Goal: Task Accomplishment & Management: Manage account settings

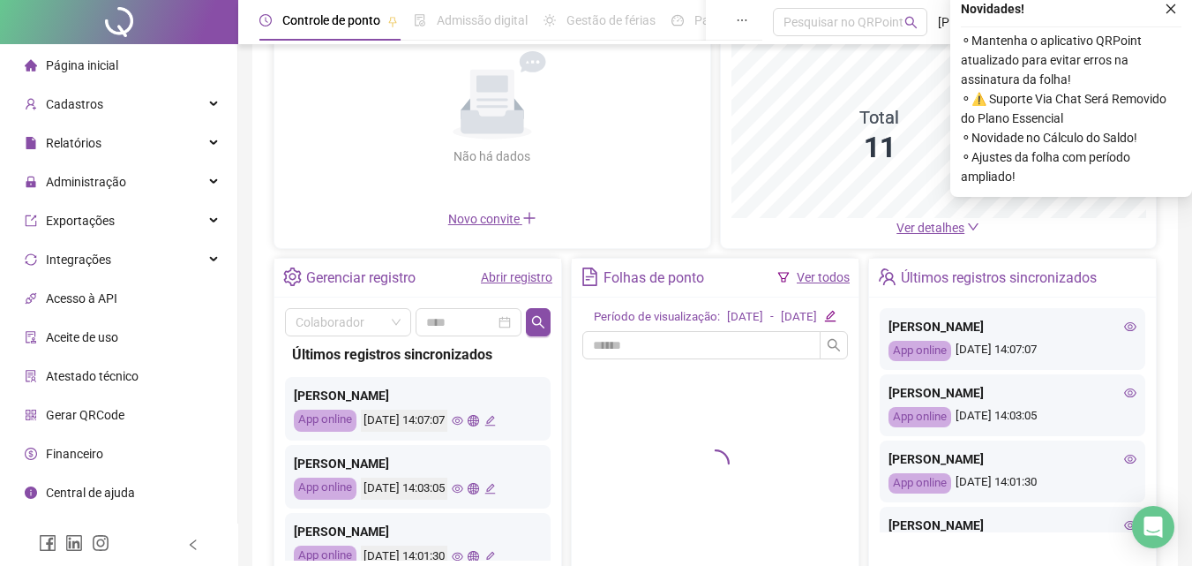
scroll to position [177, 0]
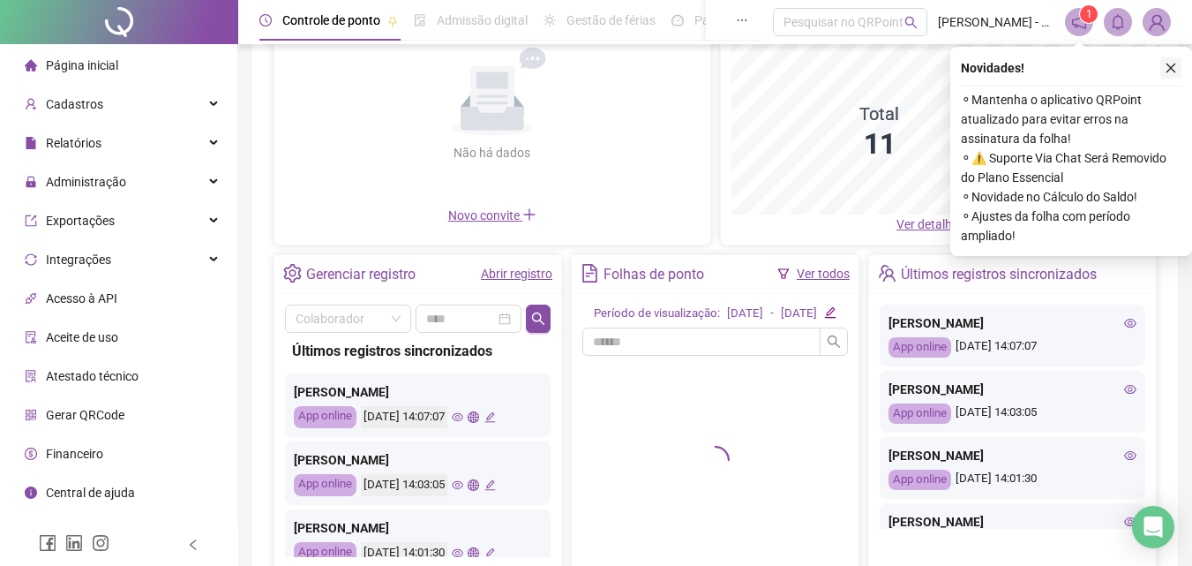
click at [1162, 69] on button "button" at bounding box center [1171, 67] width 21 height 21
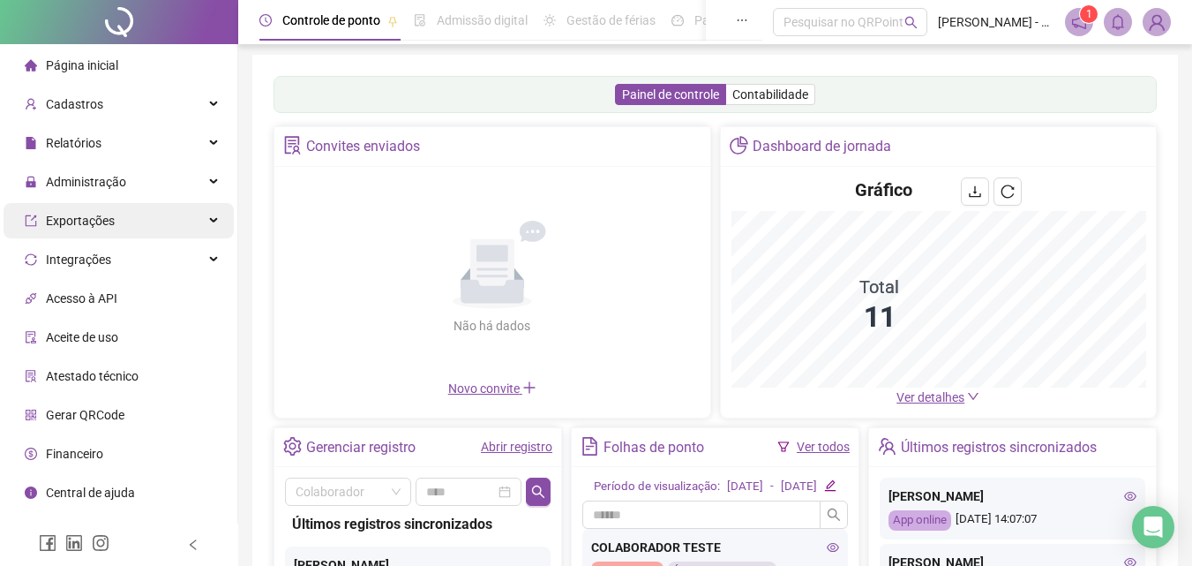
scroll to position [0, 0]
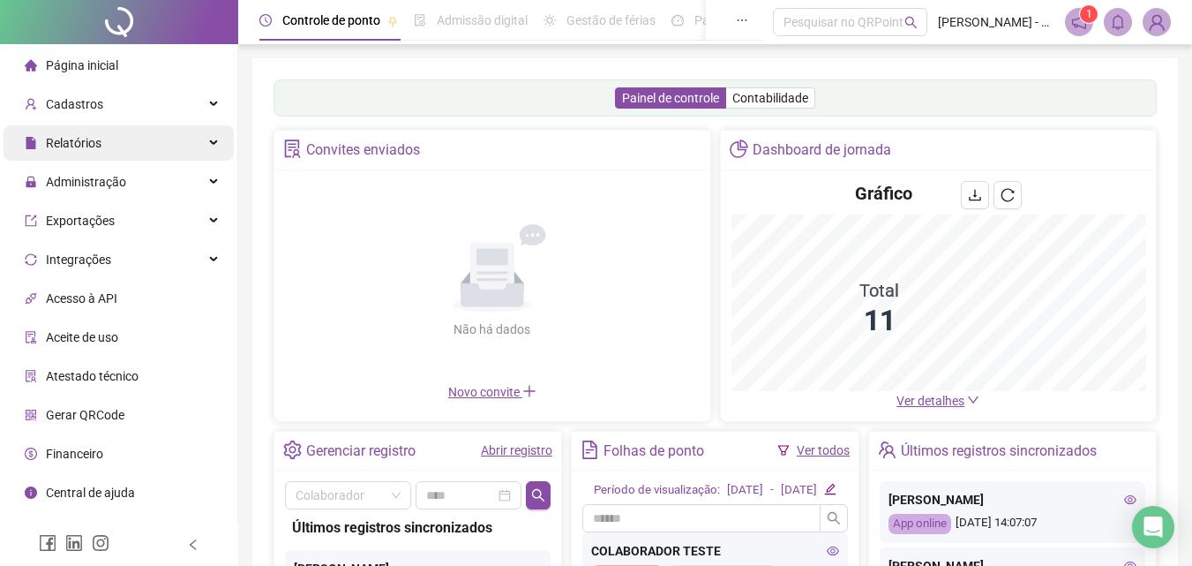
click at [99, 133] on span "Relatórios" at bounding box center [63, 142] width 77 height 35
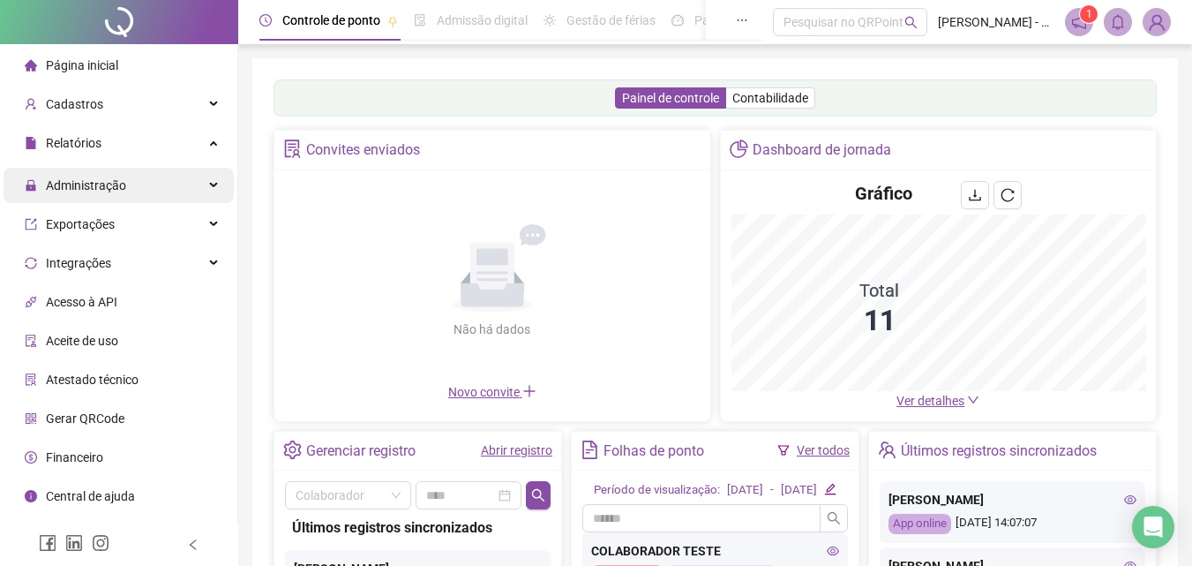
click at [119, 188] on span "Administração" at bounding box center [86, 185] width 80 height 14
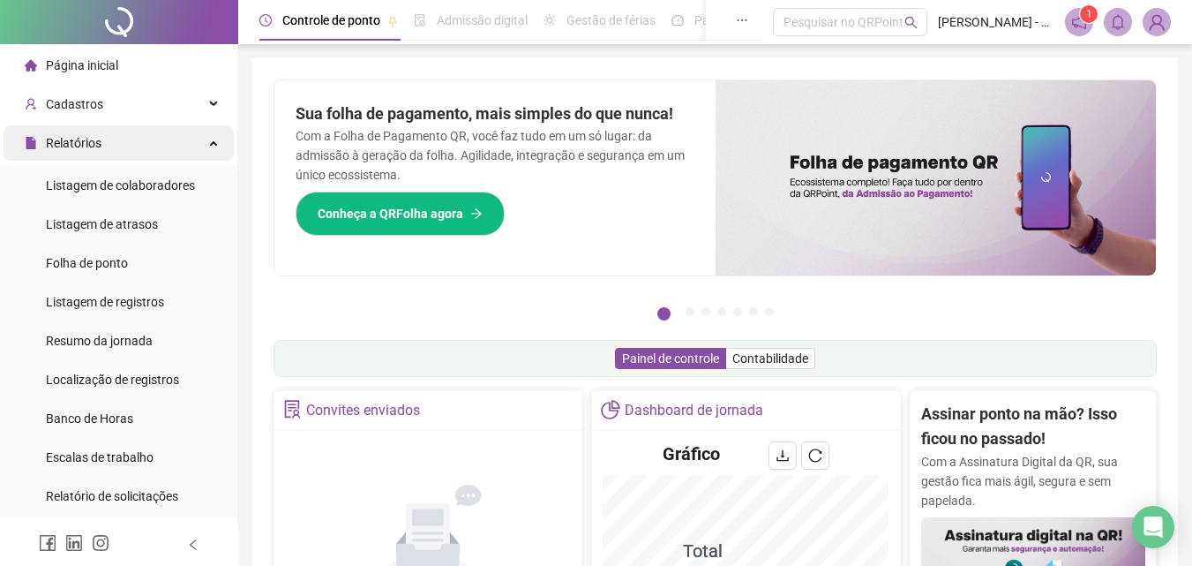
click at [199, 146] on div "Relatórios" at bounding box center [119, 142] width 230 height 35
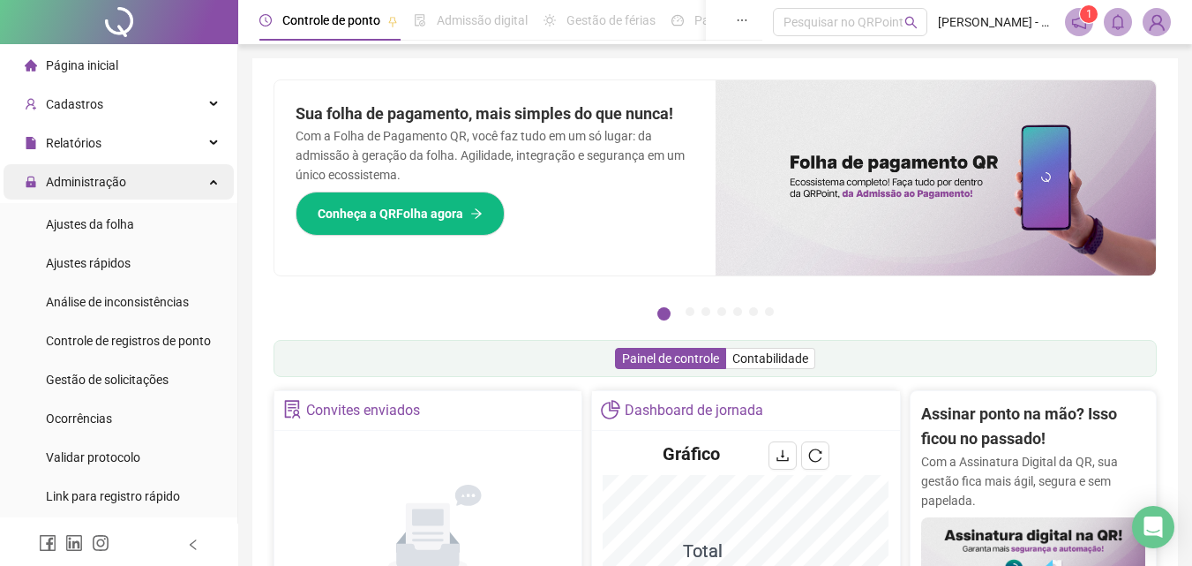
click at [101, 186] on span "Administração" at bounding box center [86, 182] width 80 height 14
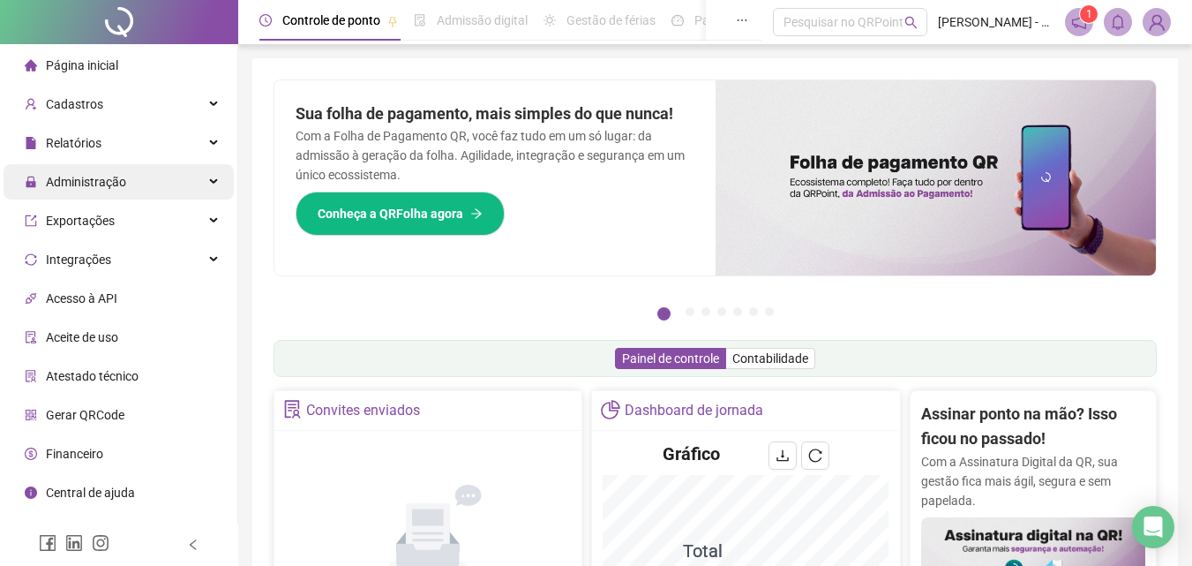
click at [108, 183] on span "Administração" at bounding box center [86, 182] width 80 height 14
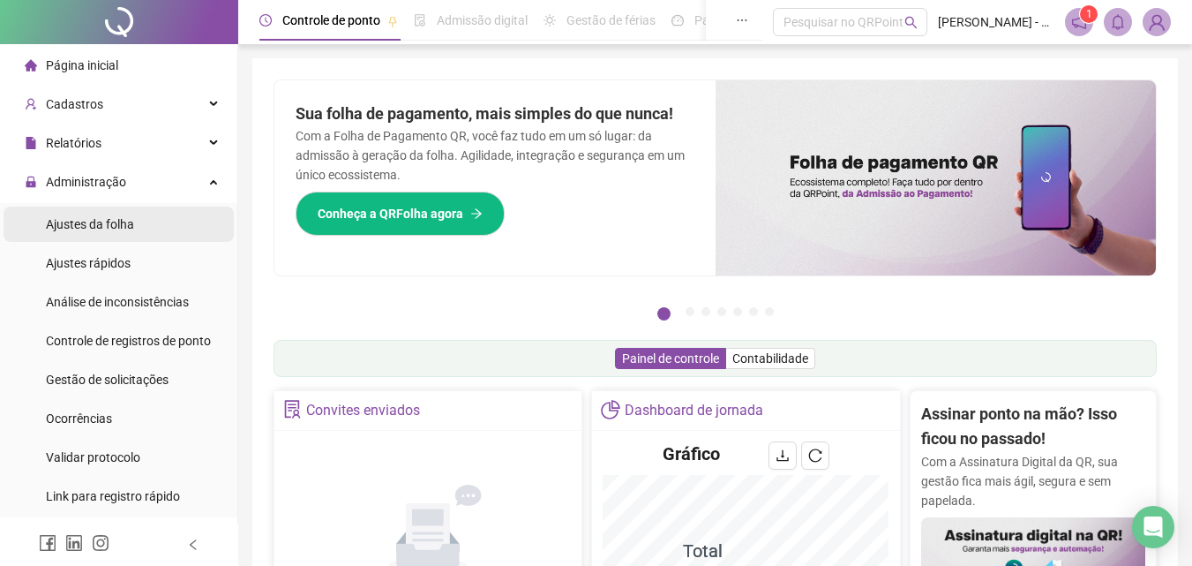
click at [107, 222] on span "Ajustes da folha" at bounding box center [90, 224] width 88 height 14
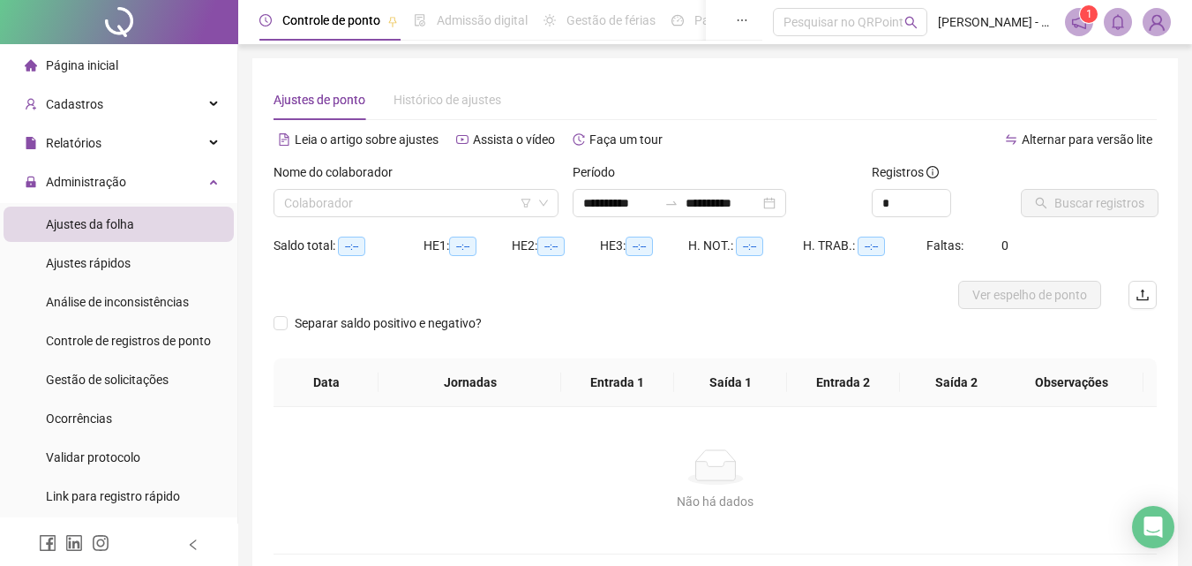
type input "**********"
click at [478, 206] on input "search" at bounding box center [408, 203] width 248 height 26
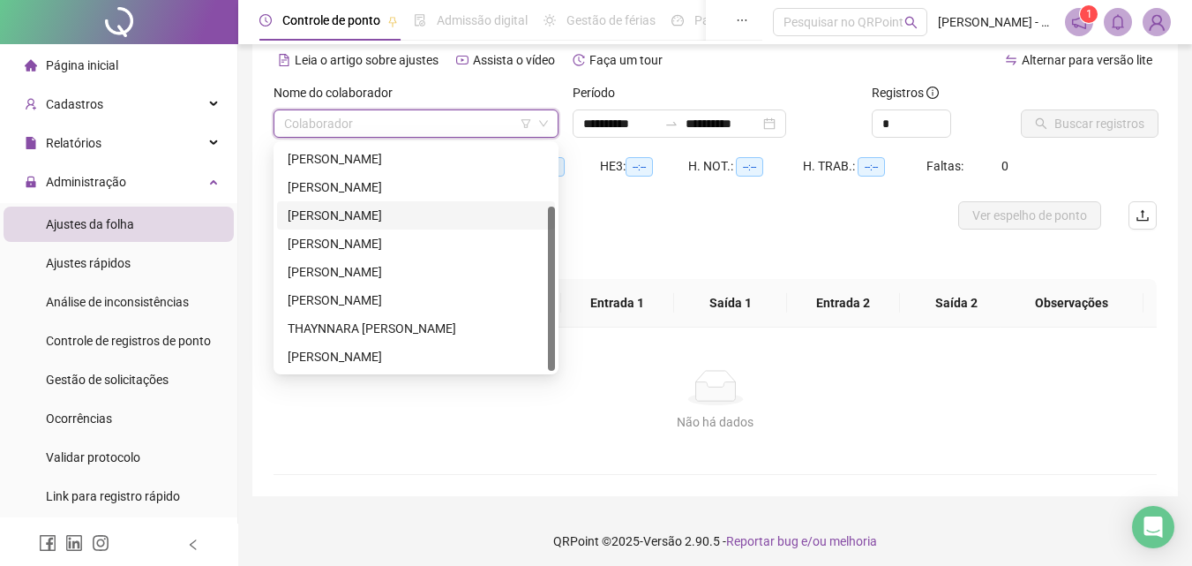
scroll to position [86, 0]
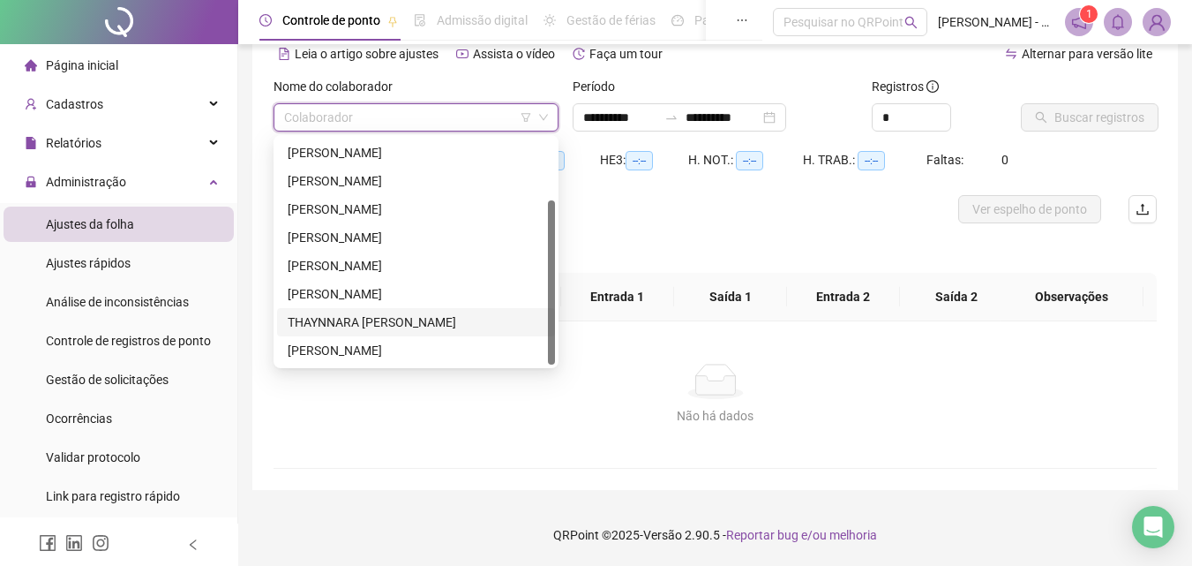
click at [397, 323] on div "THAYNNARA [PERSON_NAME]" at bounding box center [416, 321] width 257 height 19
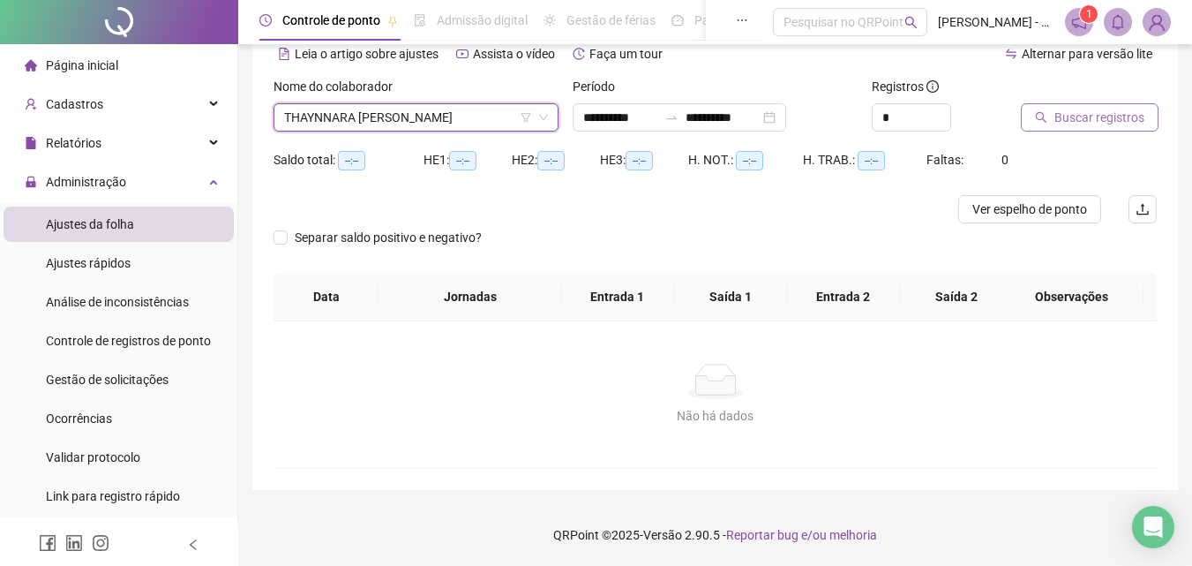
click at [1045, 109] on button "Buscar registros" at bounding box center [1090, 117] width 138 height 28
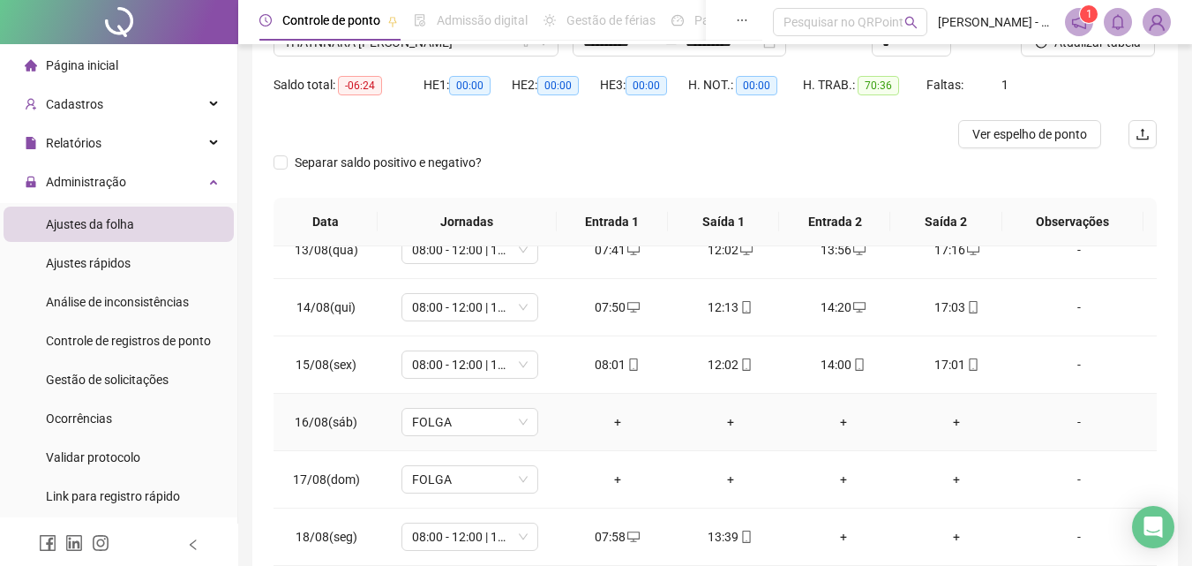
scroll to position [315, 0]
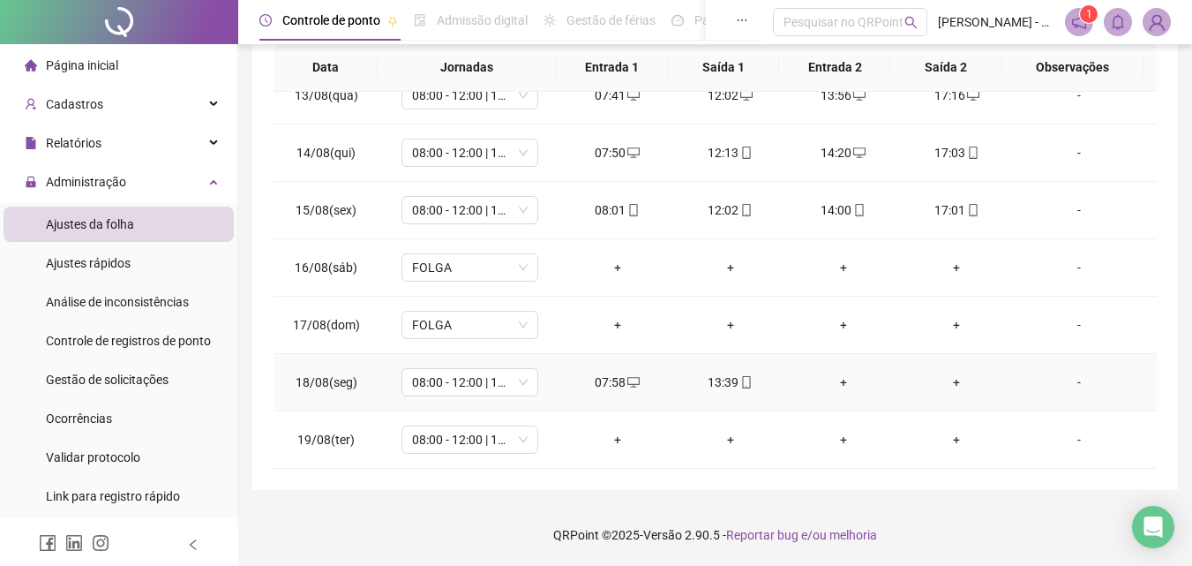
click at [1071, 385] on div "-" at bounding box center [1079, 381] width 104 height 19
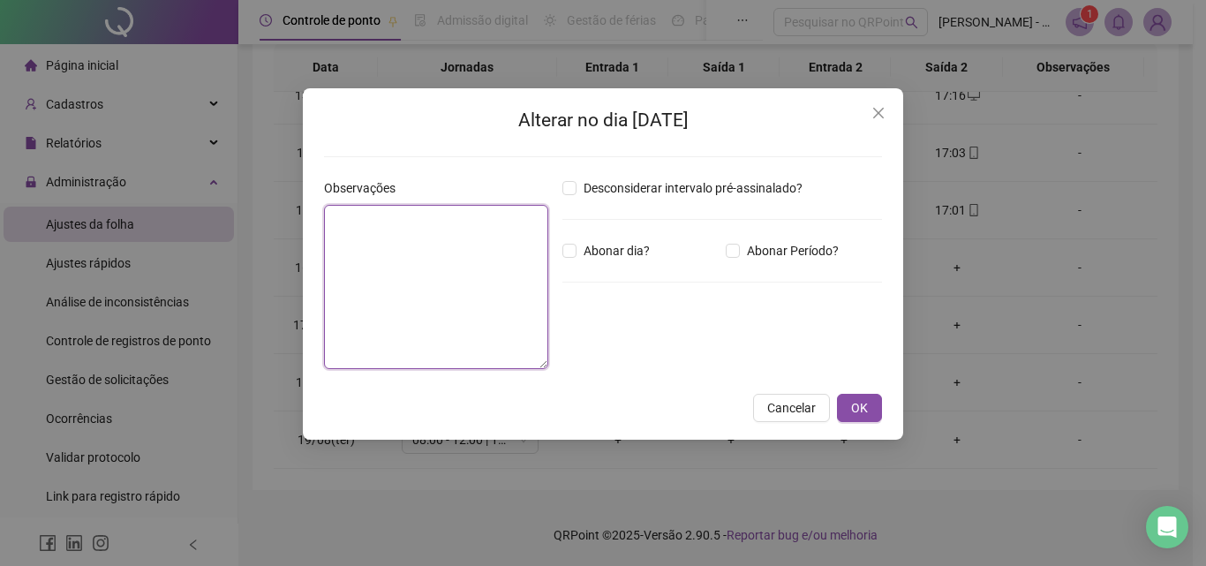
click at [427, 281] on textarea at bounding box center [436, 287] width 224 height 164
type textarea "**********"
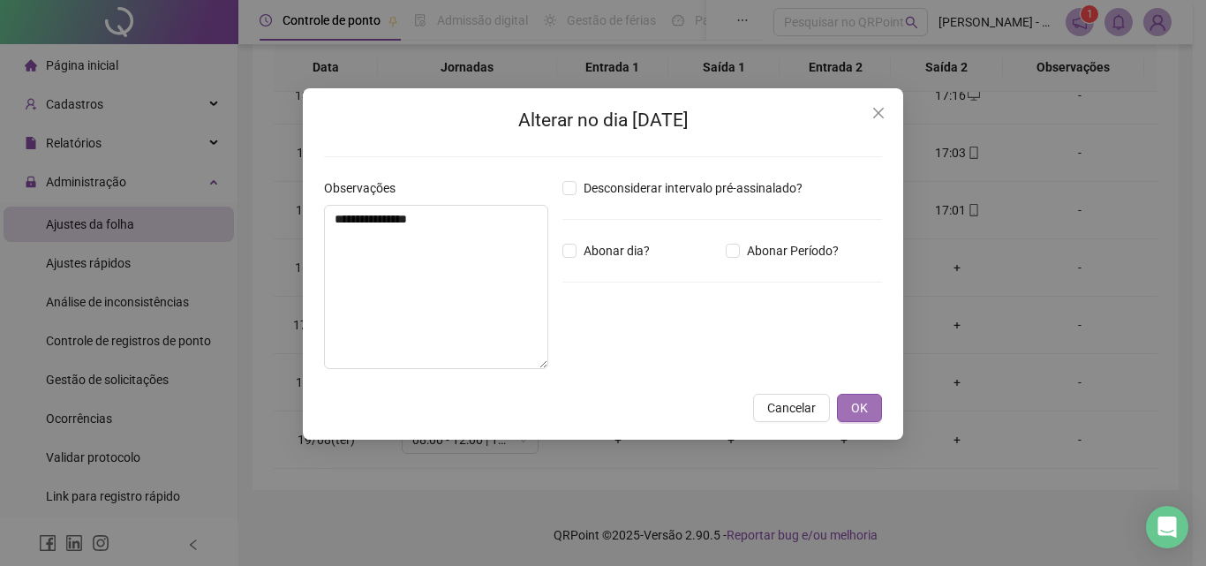
click at [878, 404] on button "OK" at bounding box center [859, 408] width 45 height 28
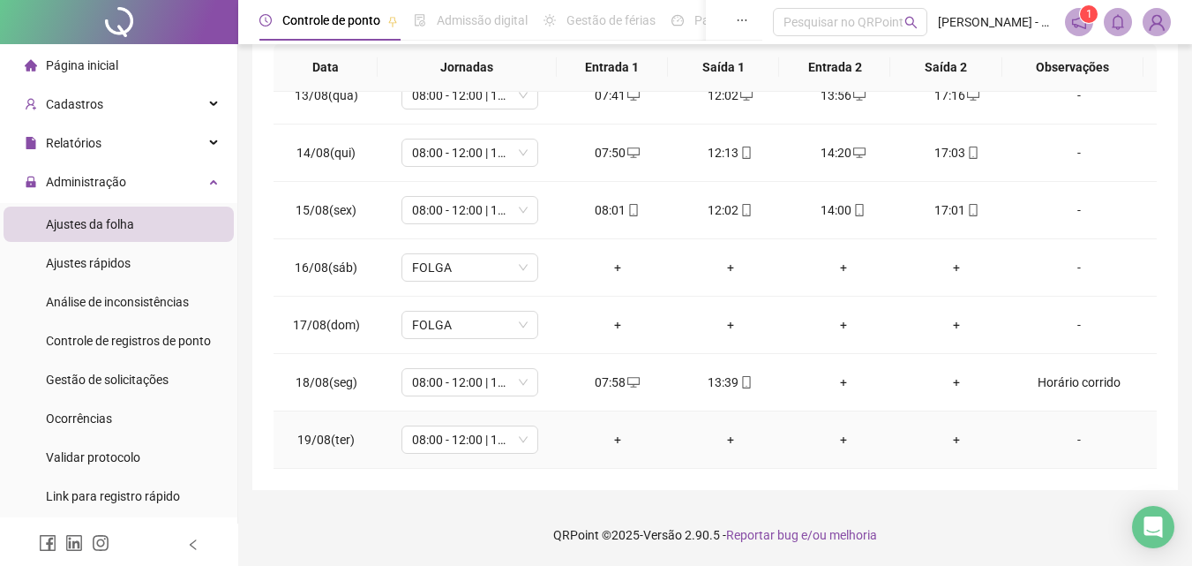
click at [611, 438] on div "+" at bounding box center [617, 439] width 85 height 19
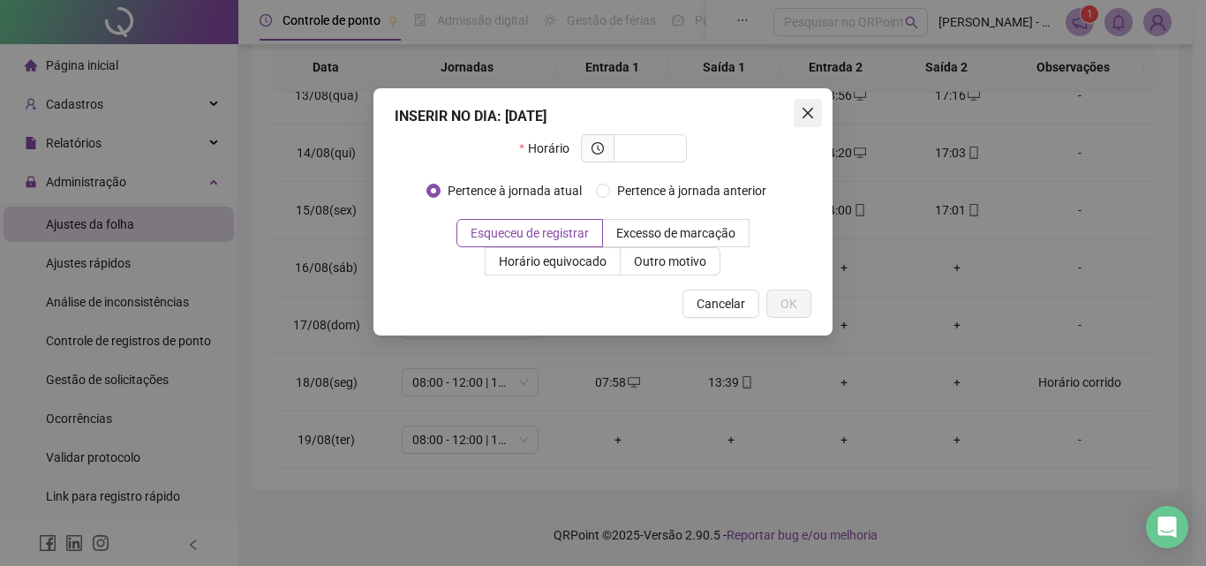
click at [809, 109] on icon "close" at bounding box center [807, 113] width 14 height 14
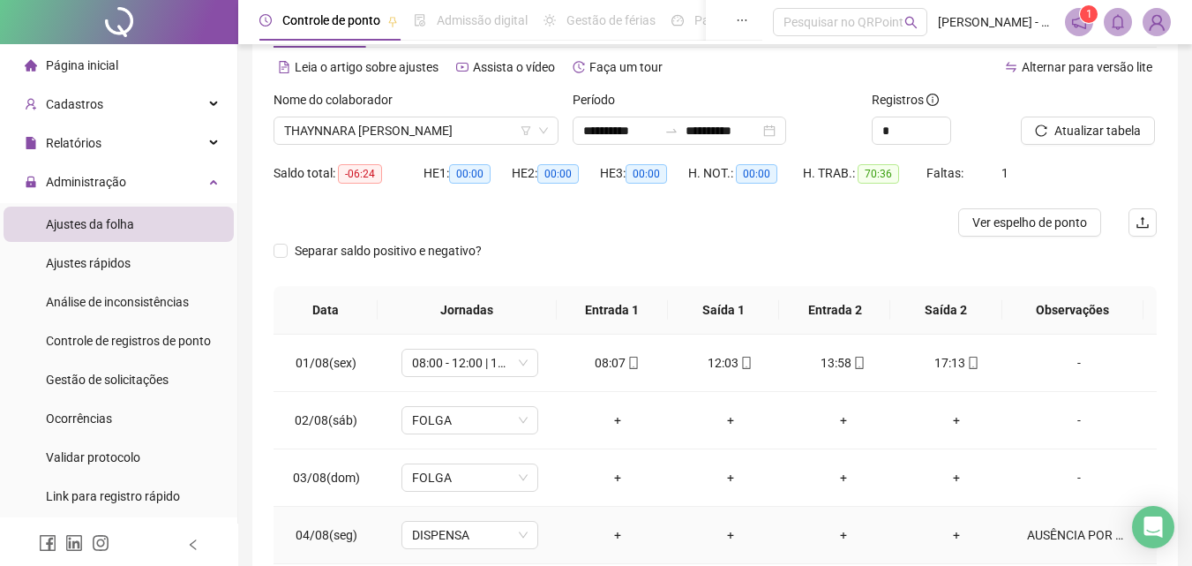
scroll to position [0, 0]
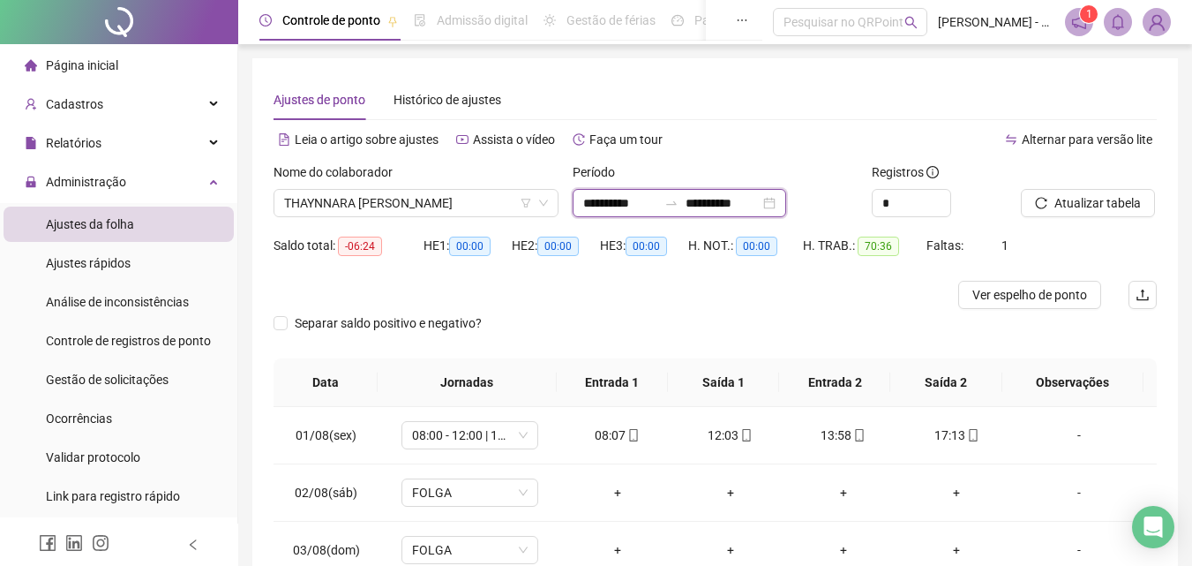
click at [760, 201] on input "**********" at bounding box center [723, 202] width 74 height 19
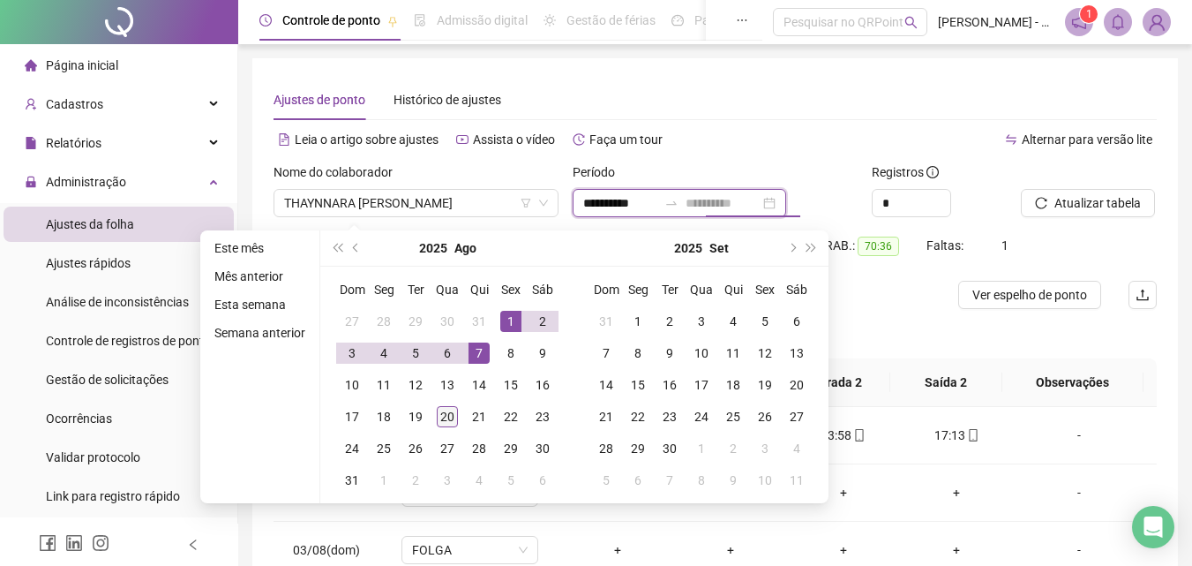
type input "**********"
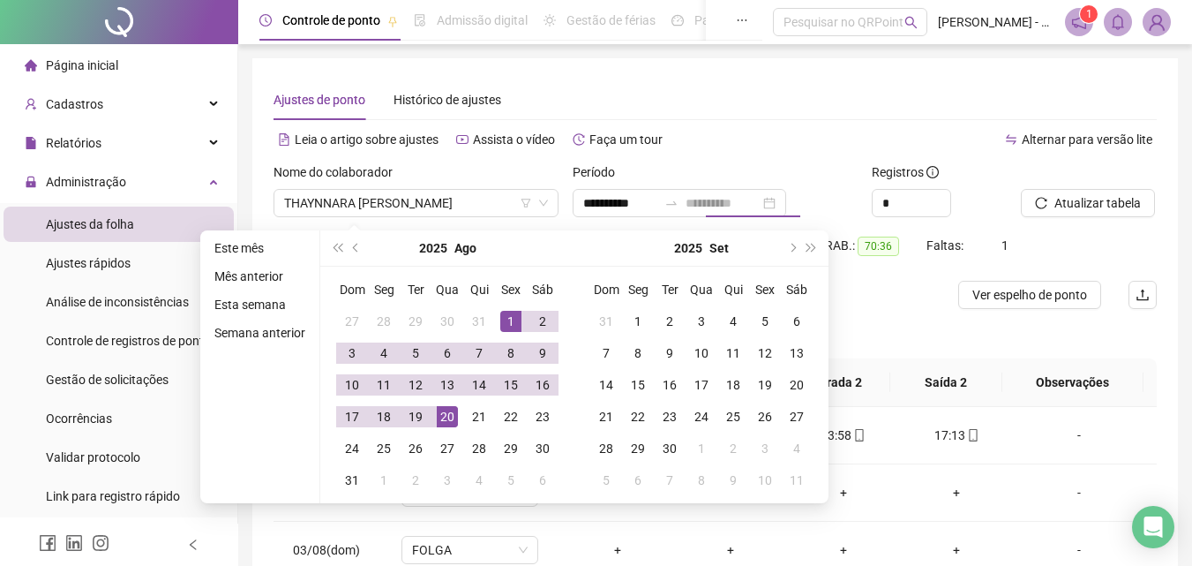
click at [445, 414] on div "20" at bounding box center [447, 416] width 21 height 21
type input "**********"
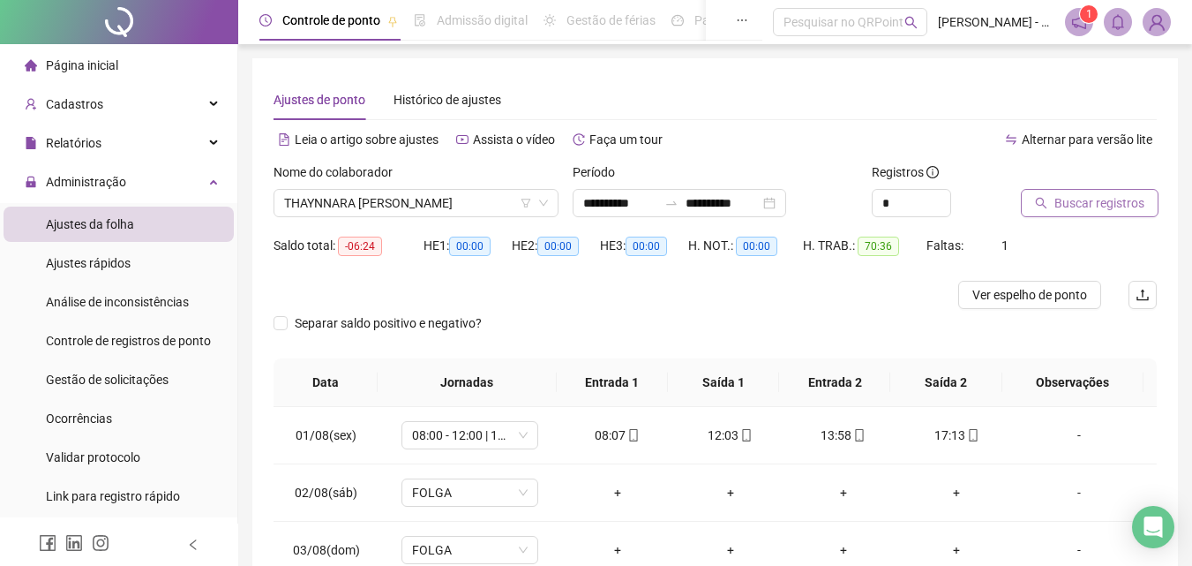
click at [1070, 210] on span "Buscar registros" at bounding box center [1100, 202] width 90 height 19
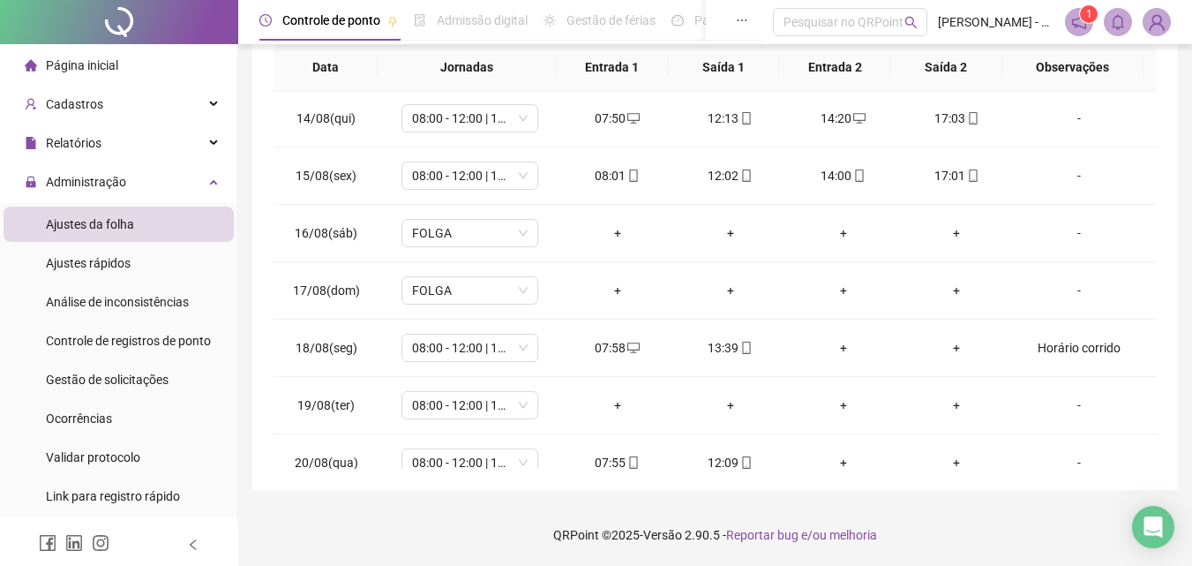
scroll to position [770, 0]
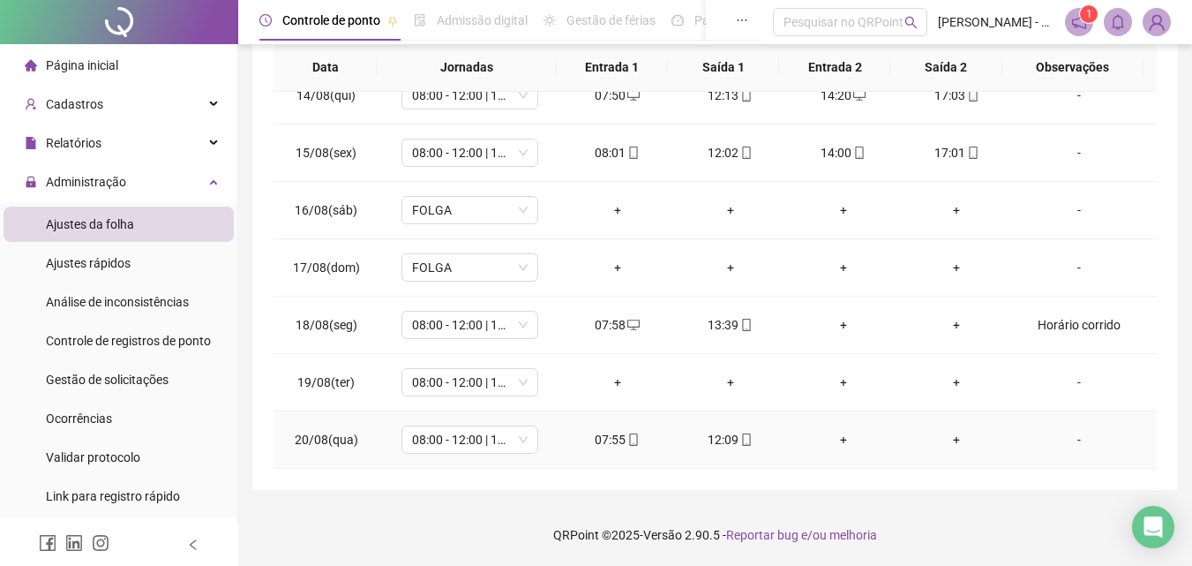
click at [830, 440] on div "+" at bounding box center [843, 439] width 85 height 19
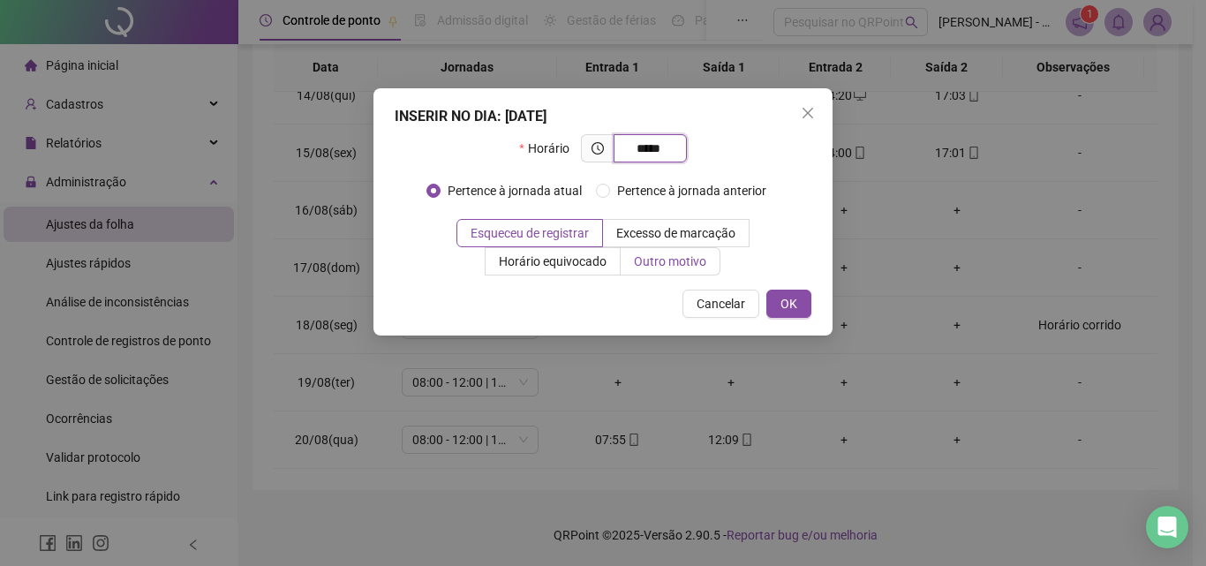
type input "*****"
click at [677, 267] on span "Outro motivo" at bounding box center [670, 261] width 72 height 14
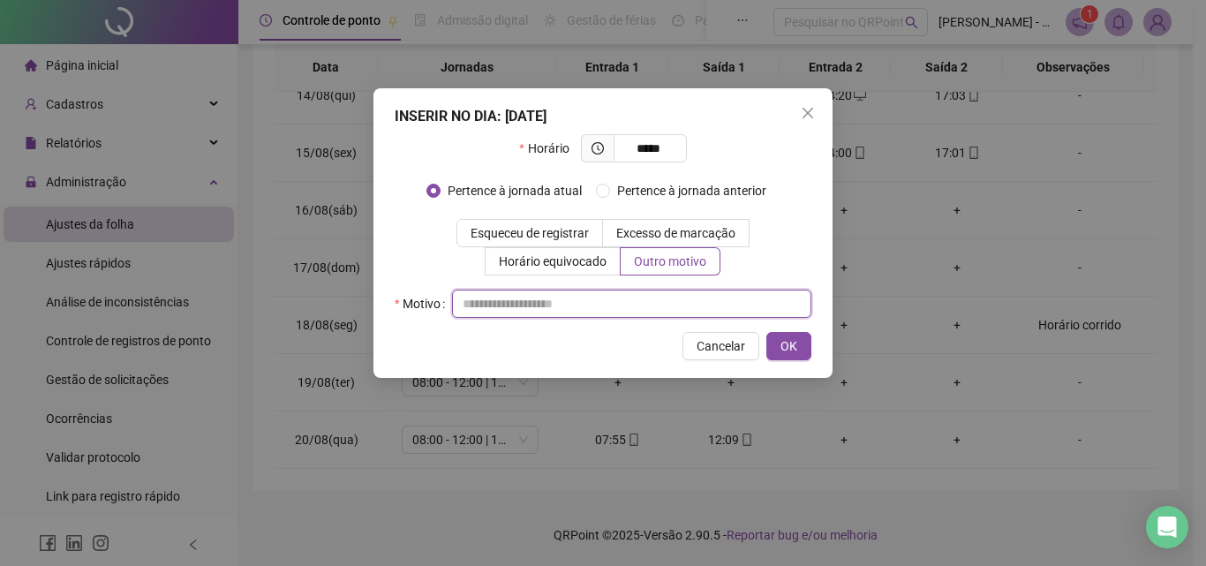
click at [541, 305] on input "text" at bounding box center [631, 303] width 359 height 28
type input "*"
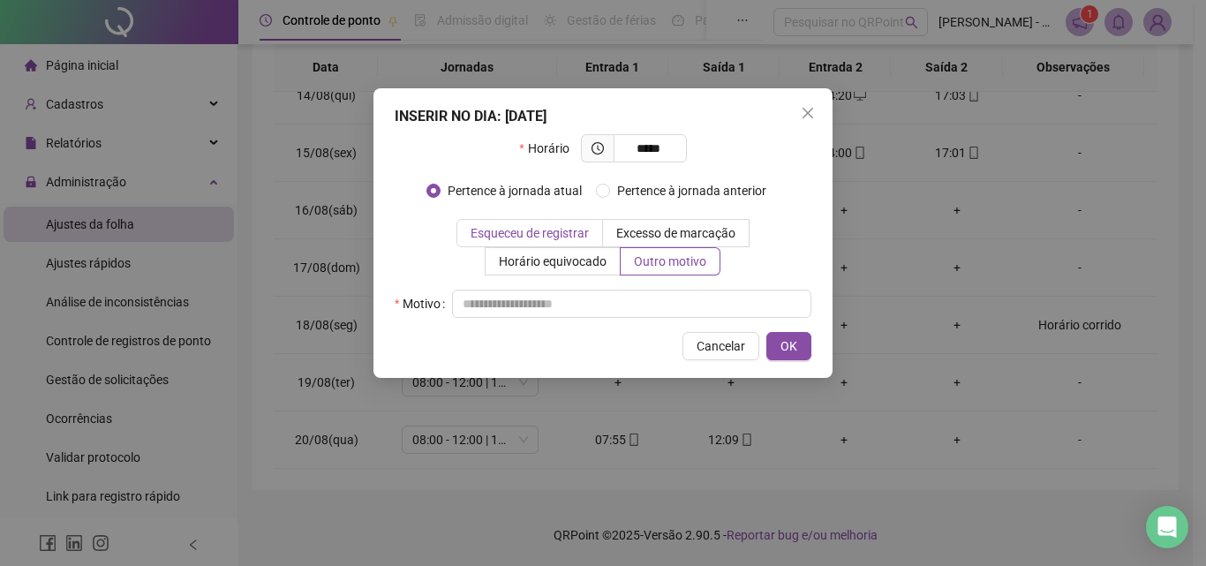
click at [507, 235] on span "Esqueceu de registrar" at bounding box center [529, 233] width 118 height 14
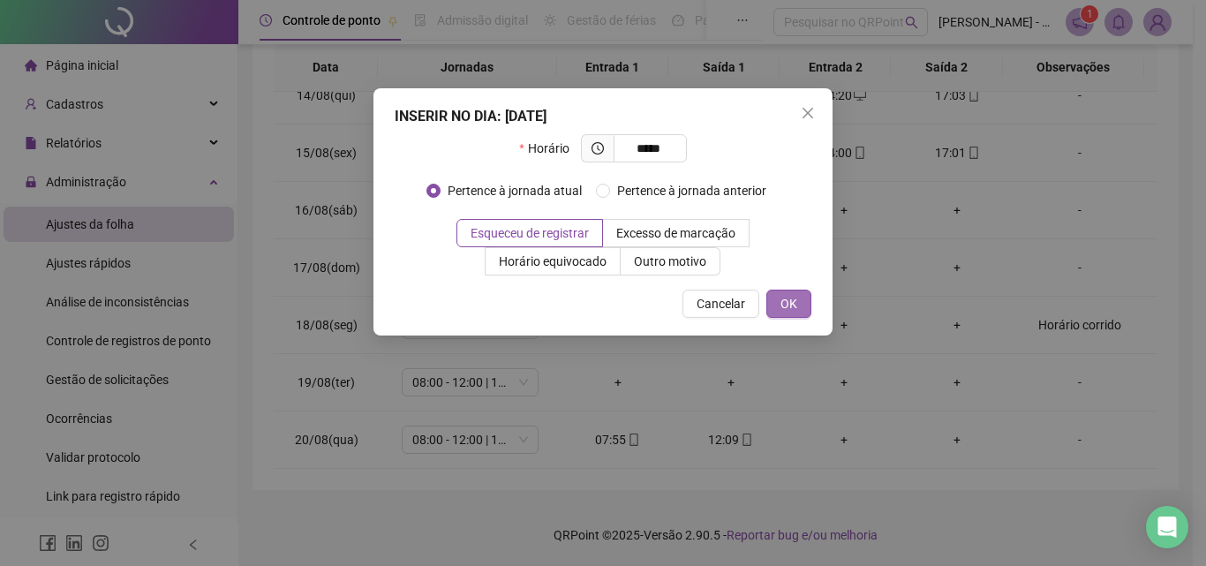
click at [792, 310] on span "OK" at bounding box center [788, 303] width 17 height 19
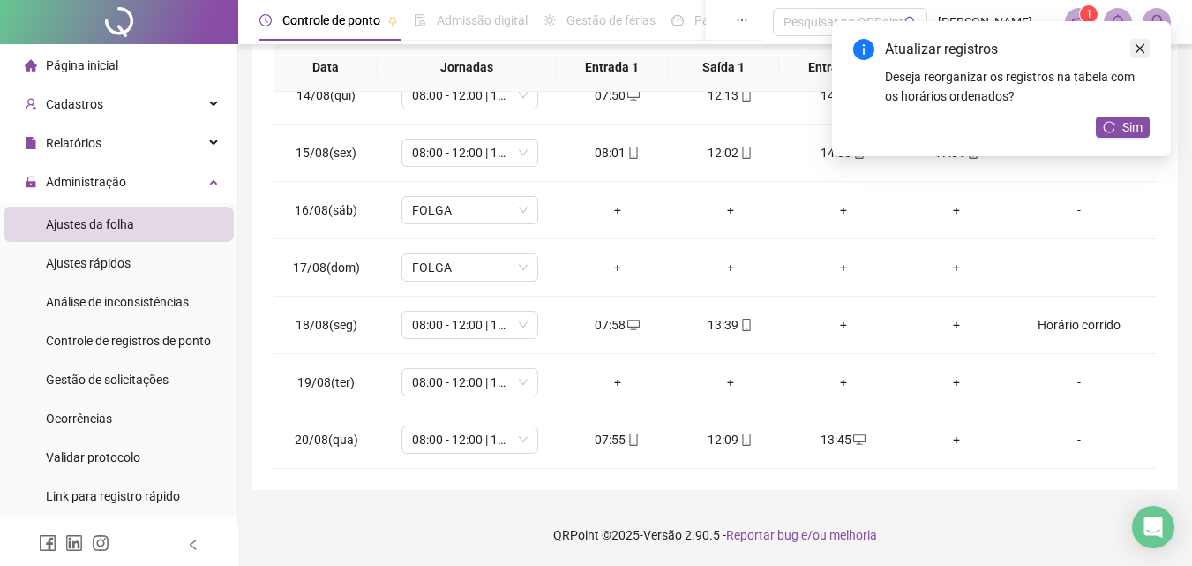
click at [1138, 41] on link "Close" at bounding box center [1140, 48] width 19 height 19
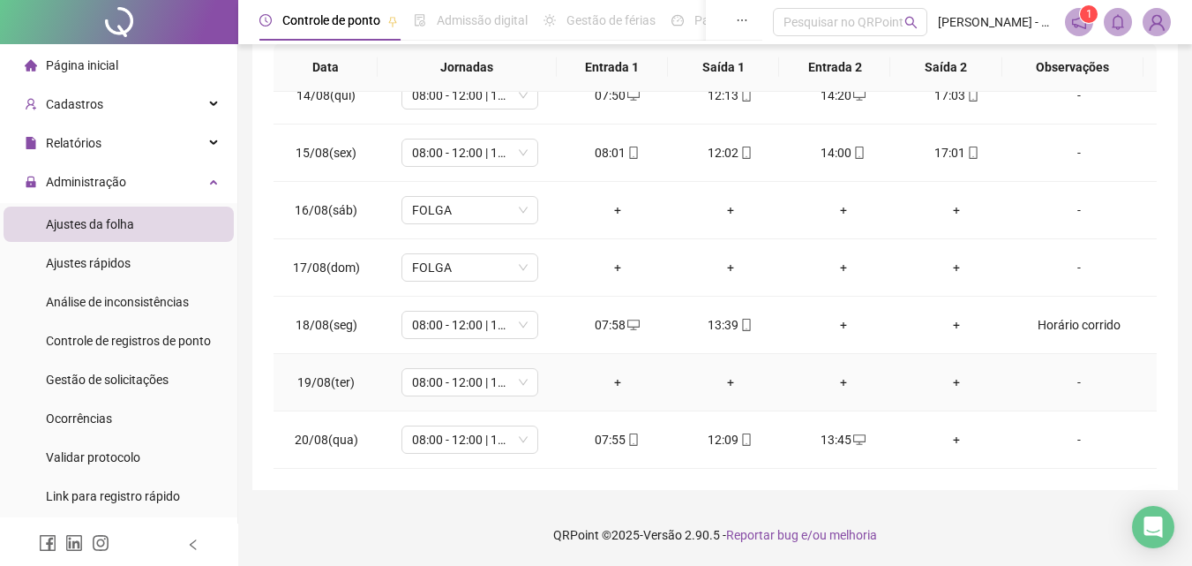
click at [1062, 380] on div "-" at bounding box center [1079, 381] width 104 height 19
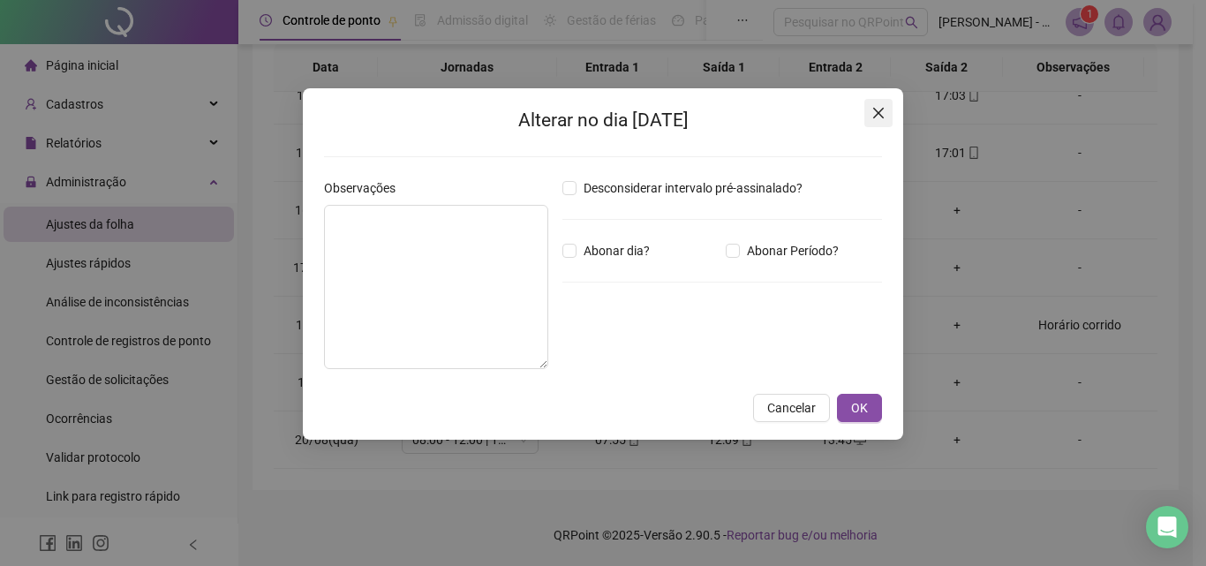
click at [876, 119] on icon "close" at bounding box center [878, 113] width 14 height 14
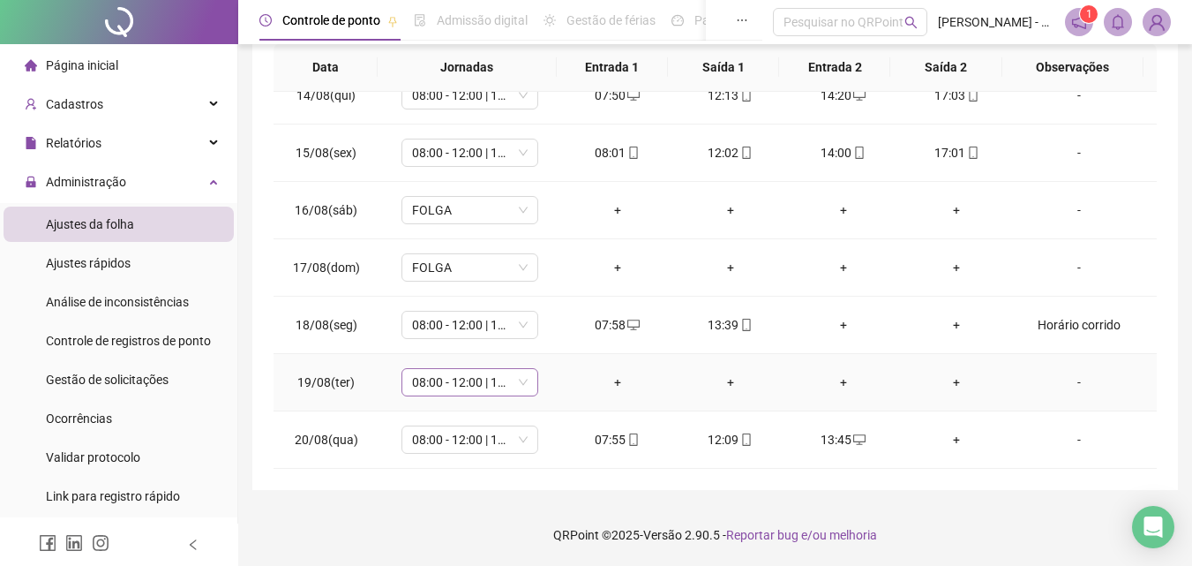
click at [523, 384] on span "08:00 - 12:00 | 14:00 - 17:00" at bounding box center [470, 382] width 116 height 26
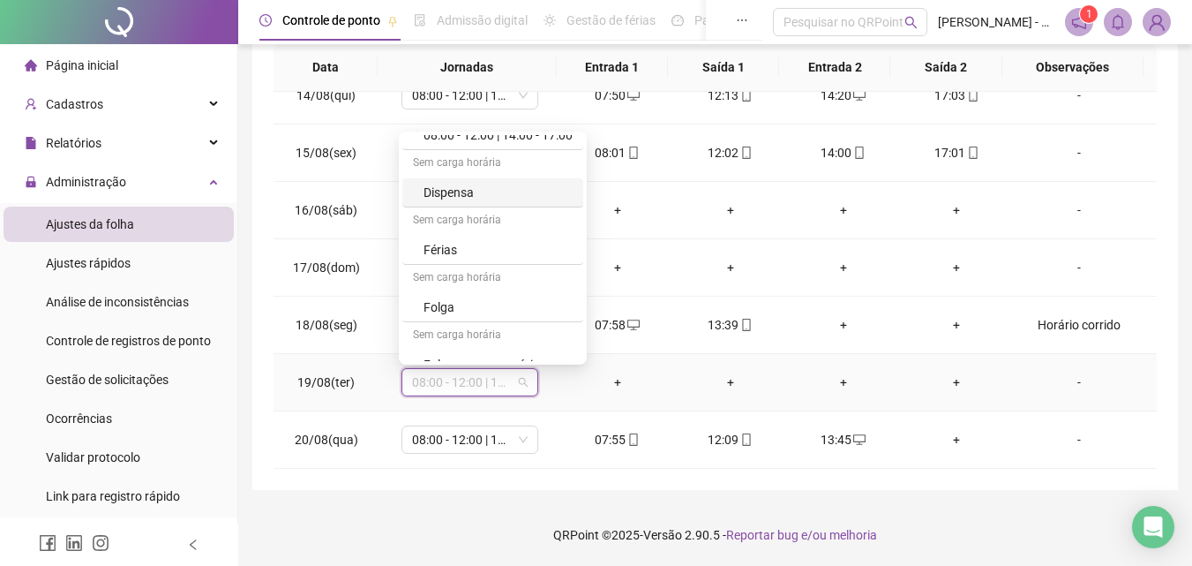
scroll to position [176, 0]
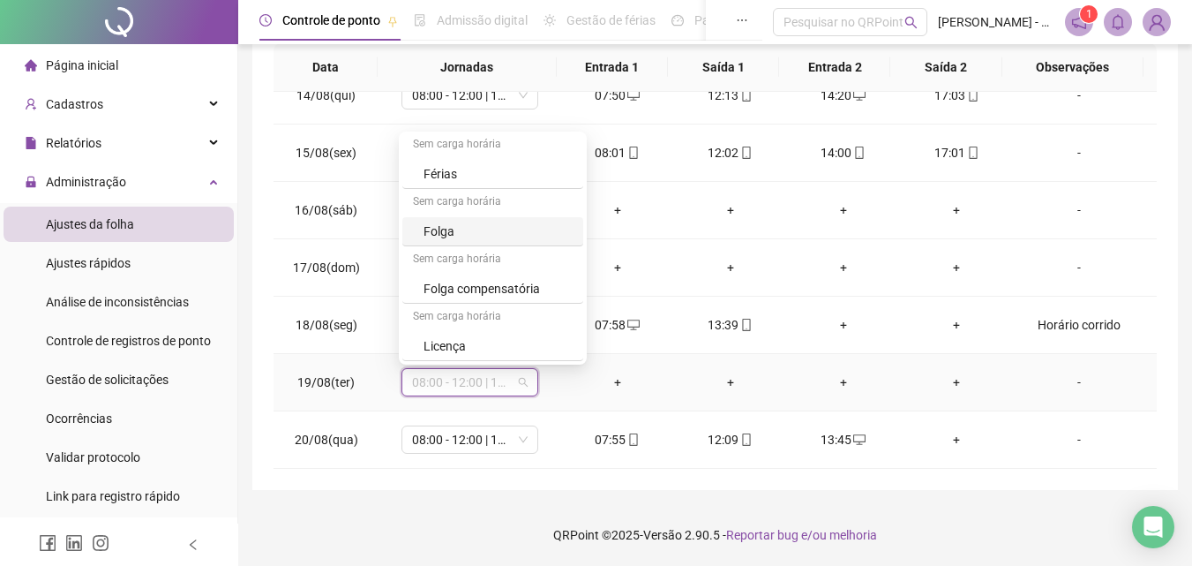
drag, startPoint x: 432, startPoint y: 229, endPoint x: 567, endPoint y: 259, distance: 138.3
click at [433, 229] on div "Folga" at bounding box center [498, 231] width 149 height 19
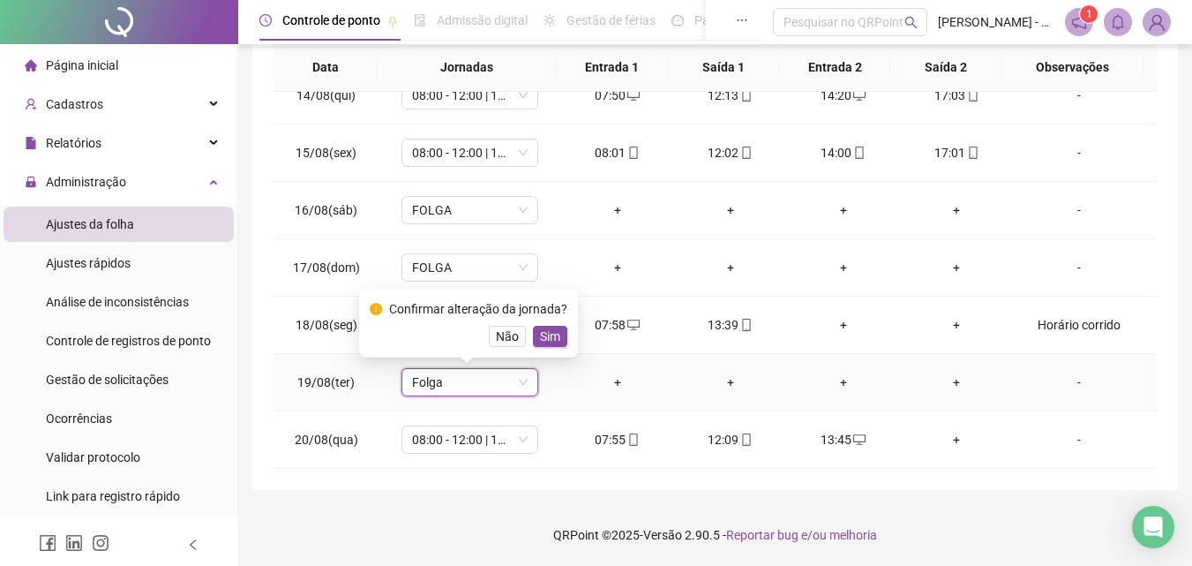
drag, startPoint x: 556, startPoint y: 337, endPoint x: 726, endPoint y: 400, distance: 181.5
click at [560, 337] on button "Sim" at bounding box center [550, 336] width 34 height 21
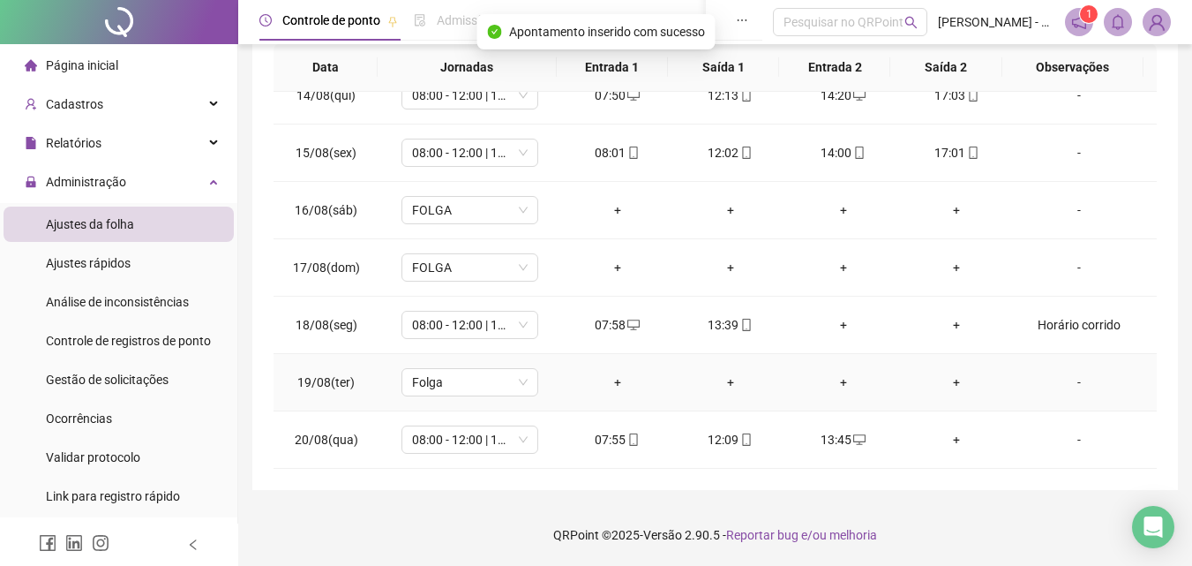
click at [1069, 387] on div "-" at bounding box center [1079, 381] width 104 height 19
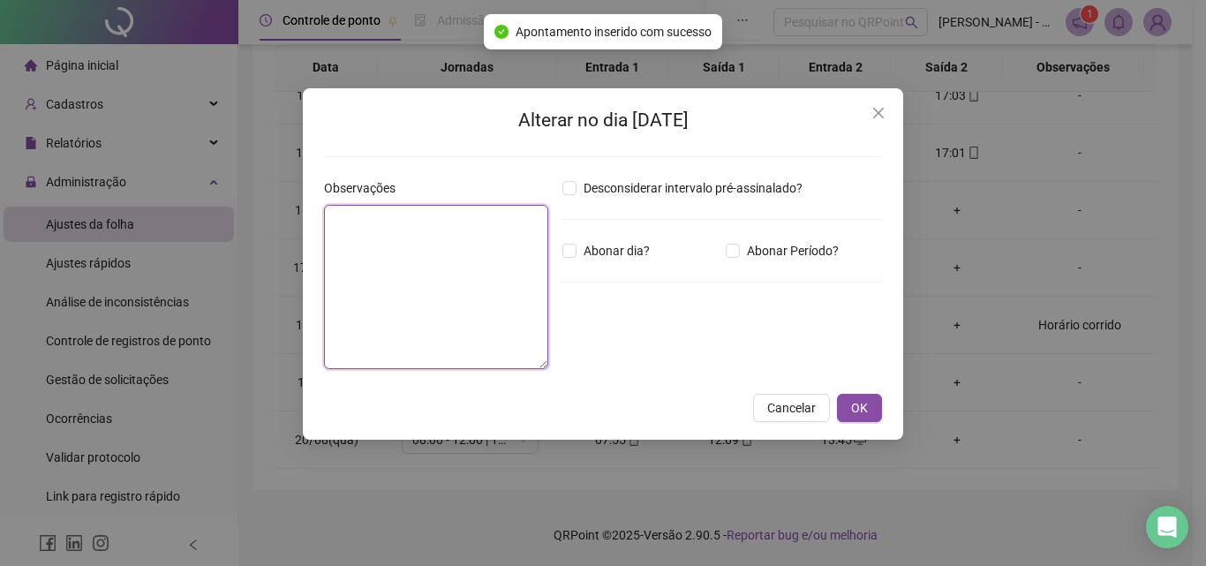
click at [401, 272] on textarea at bounding box center [436, 287] width 224 height 164
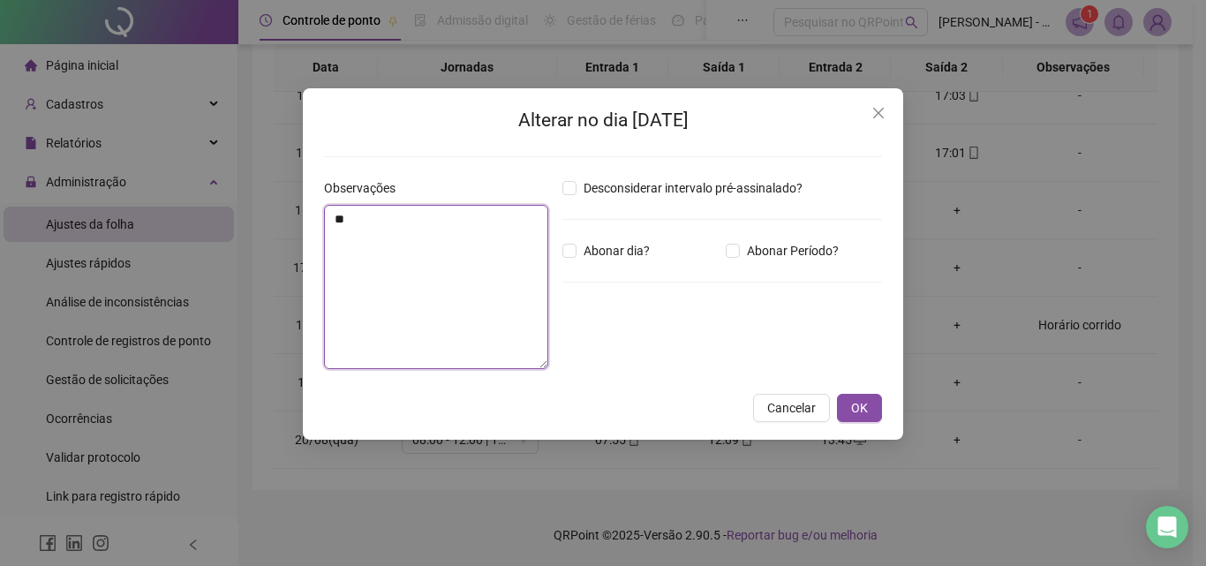
type textarea "*"
type textarea "*******"
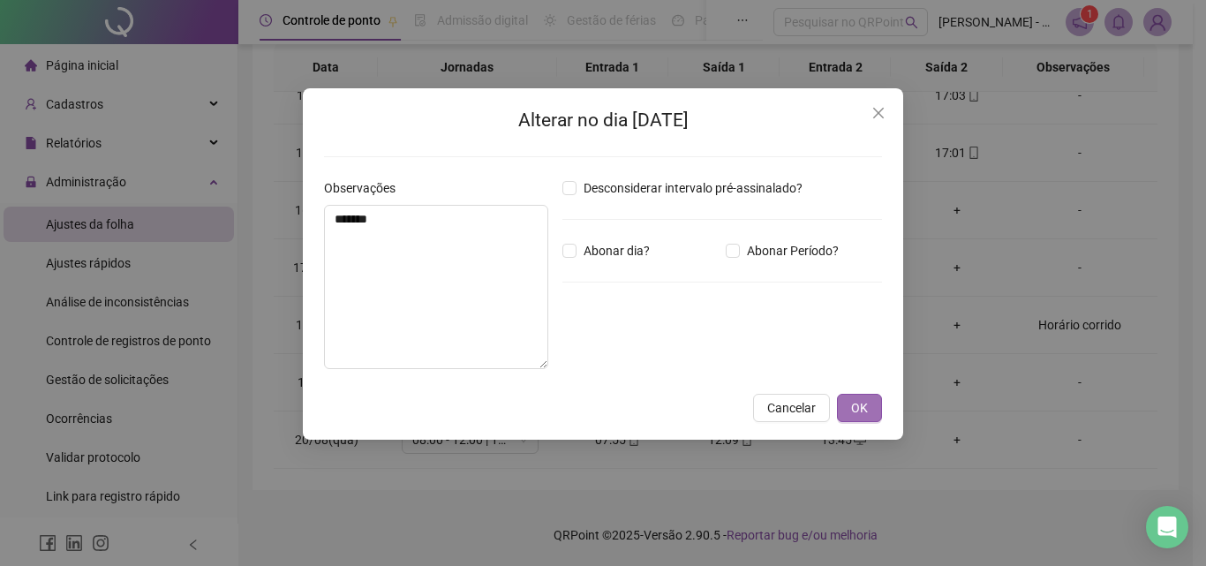
click at [878, 407] on button "OK" at bounding box center [859, 408] width 45 height 28
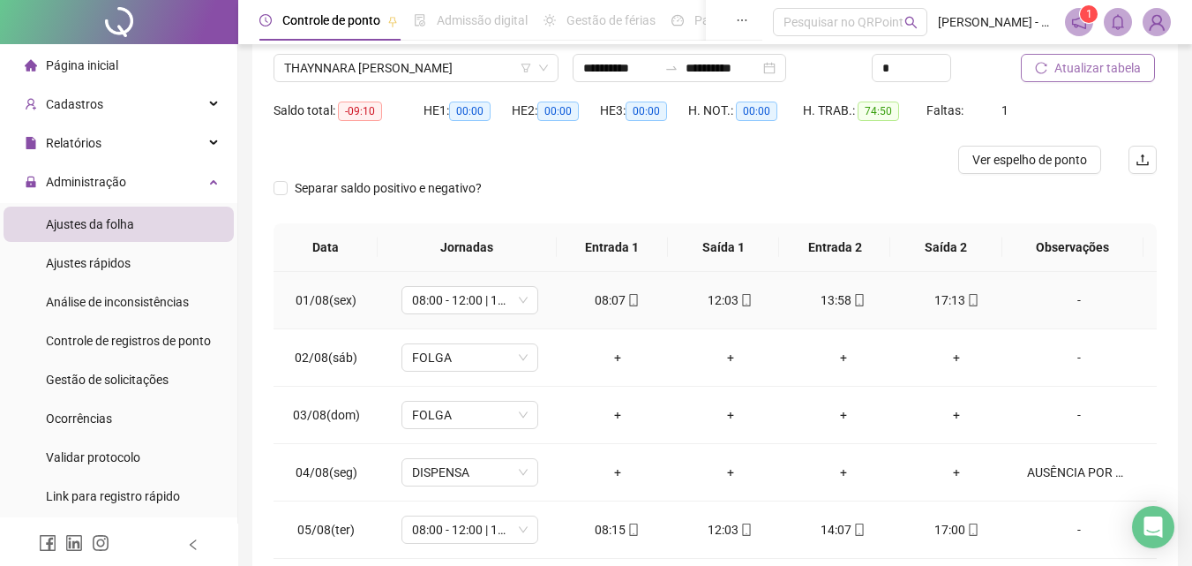
scroll to position [0, 0]
